Goal: Information Seeking & Learning: Check status

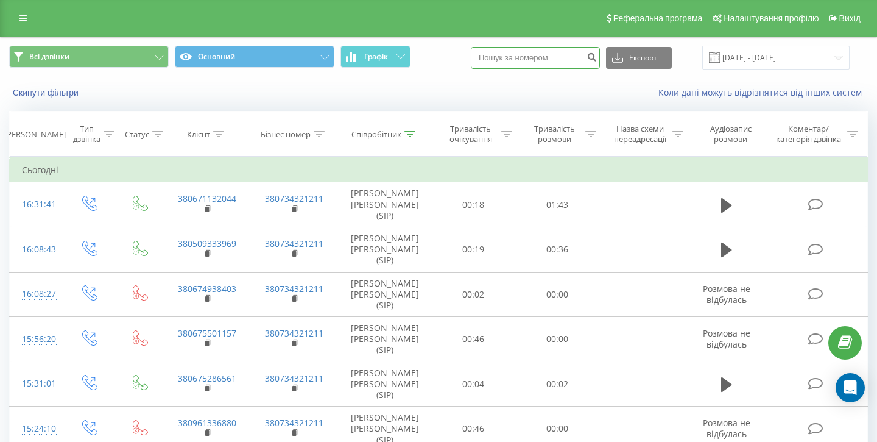
click at [575, 63] on input at bounding box center [535, 58] width 129 height 22
click at [411, 133] on icon at bounding box center [410, 134] width 11 height 6
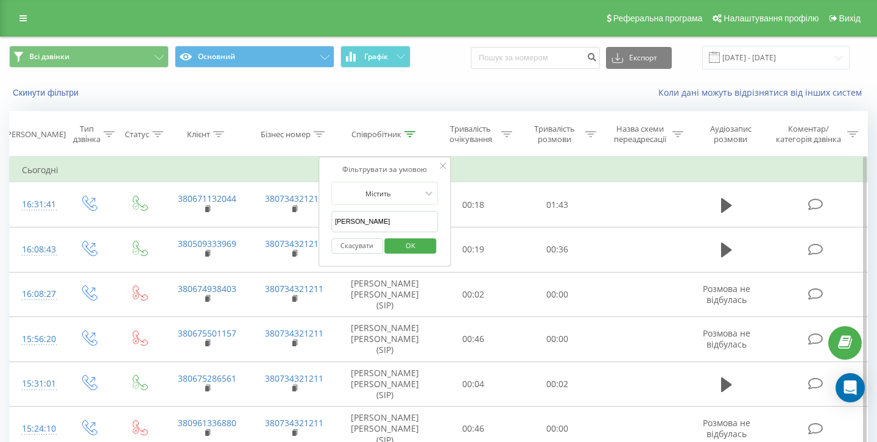
click at [369, 244] on button "Скасувати" at bounding box center [357, 245] width 52 height 15
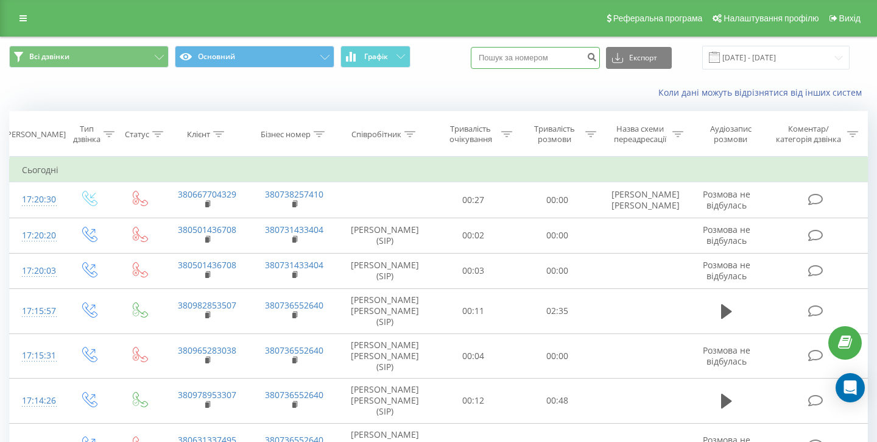
click at [562, 60] on input at bounding box center [535, 58] width 129 height 22
paste input "0965694830"
type input "0965694830"
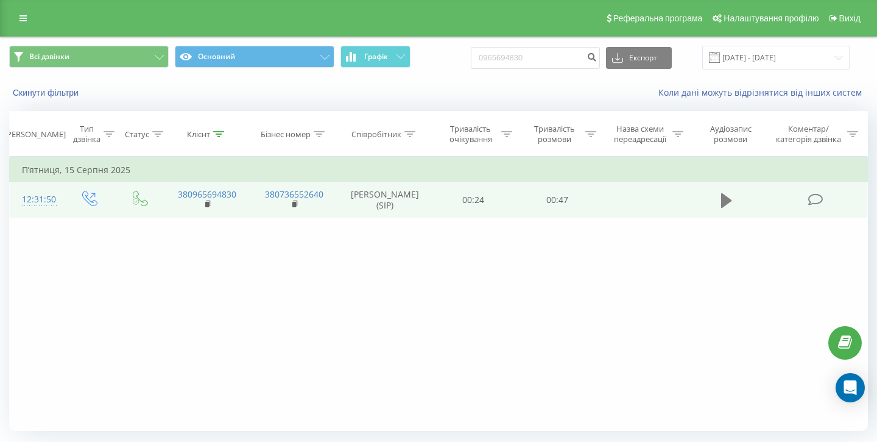
click at [721, 197] on icon at bounding box center [726, 200] width 11 height 15
click at [729, 198] on icon at bounding box center [731, 200] width 4 height 13
